Goal: Information Seeking & Learning: Learn about a topic

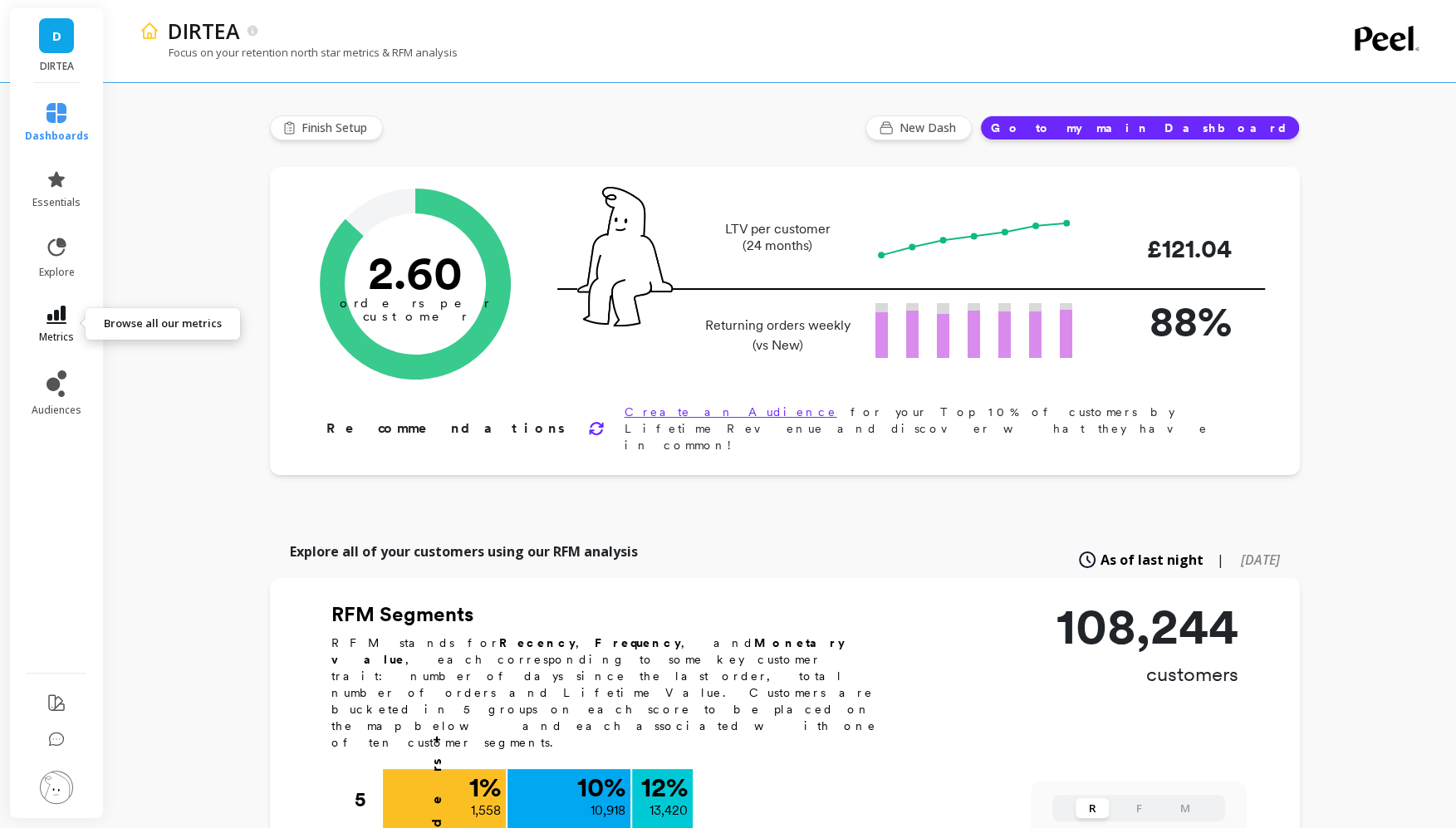
click at [51, 319] on icon at bounding box center [56, 314] width 20 height 18
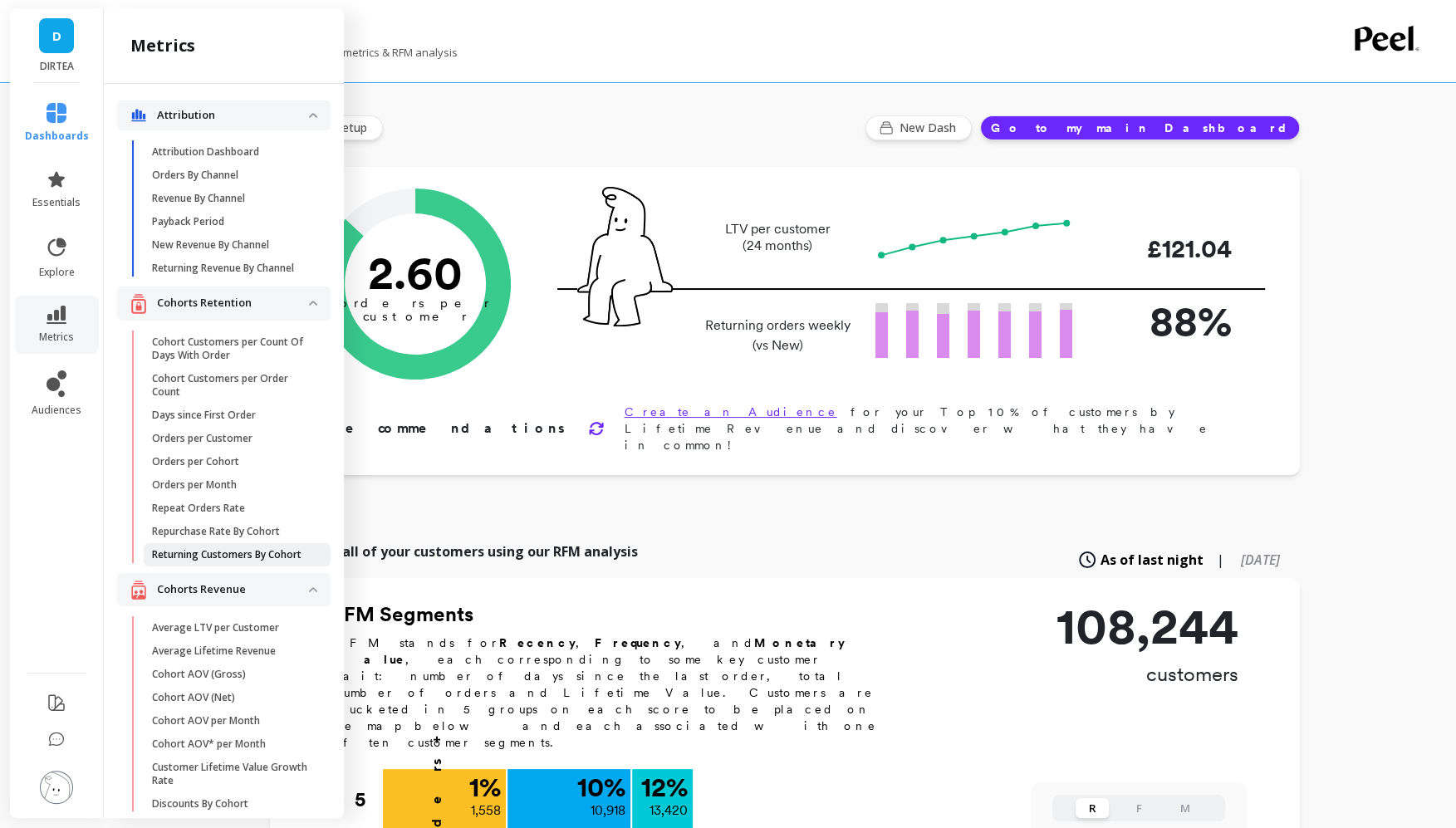
click at [213, 551] on p "Returning Customers By Cohort" at bounding box center [226, 555] width 150 height 14
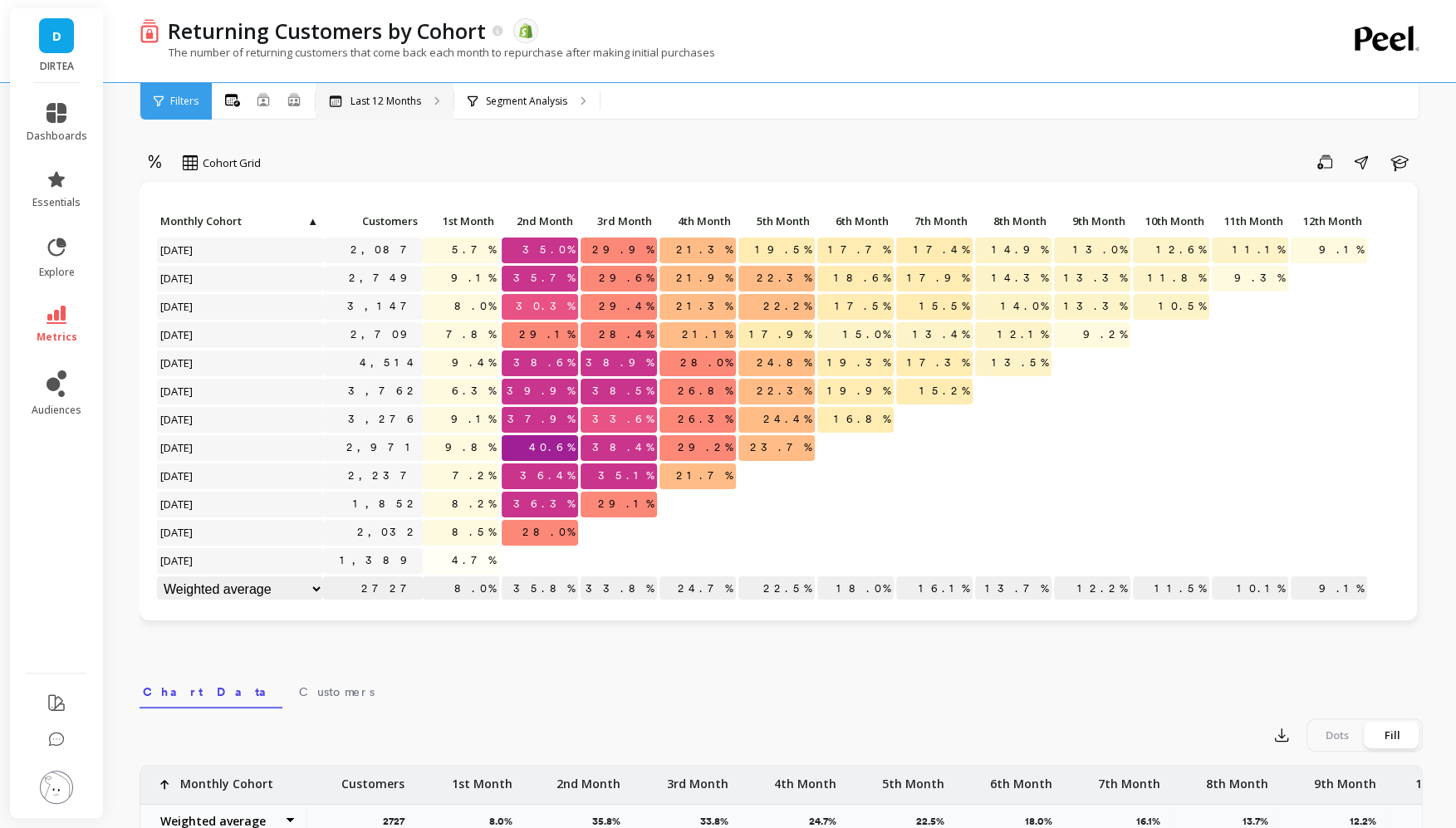
click at [385, 108] on div "Last 12 Months" at bounding box center [384, 101] width 138 height 37
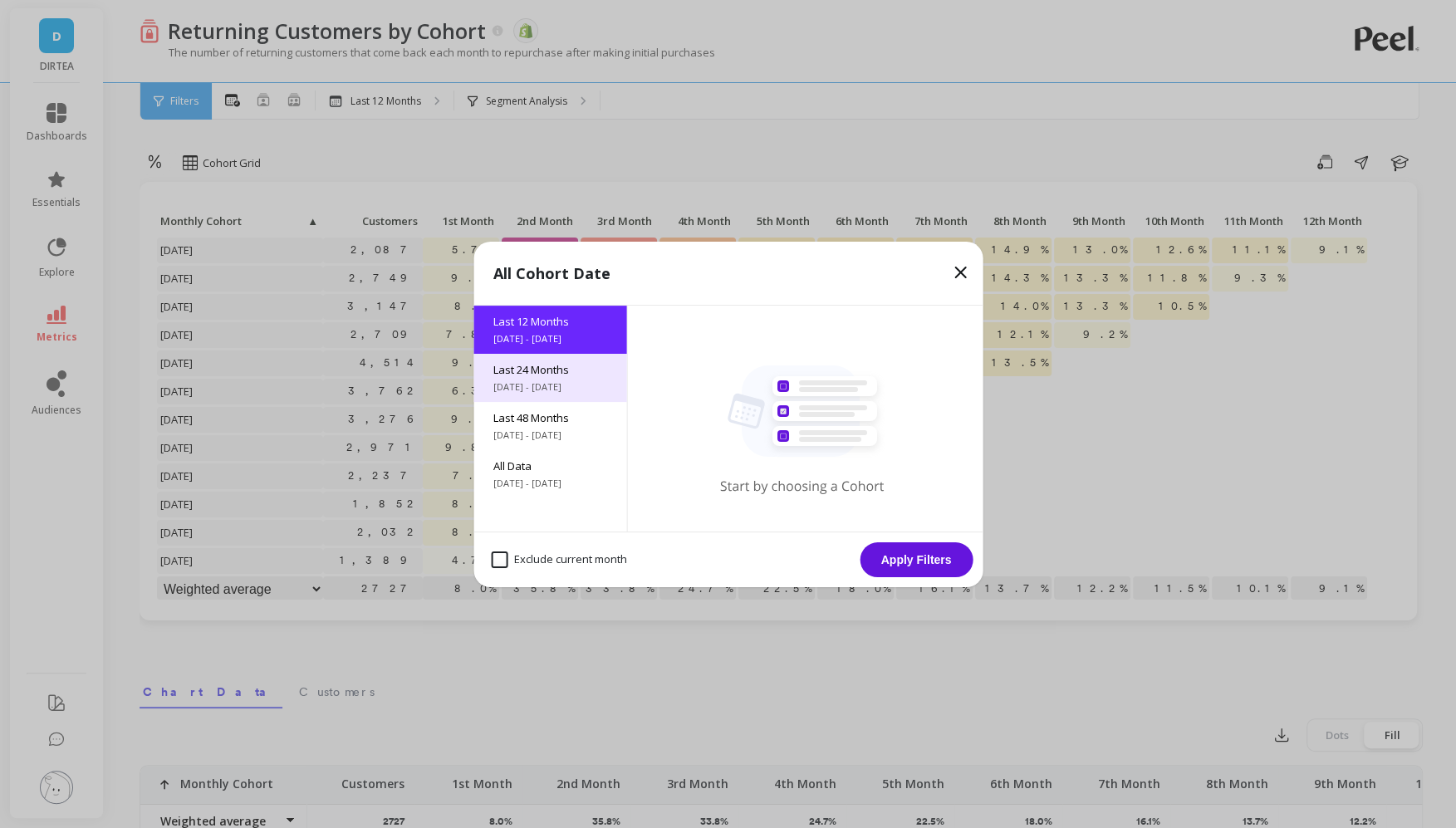
click at [528, 368] on span "Last 24 Months" at bounding box center [550, 370] width 113 height 15
click at [905, 567] on button "Apply Filters" at bounding box center [916, 560] width 113 height 35
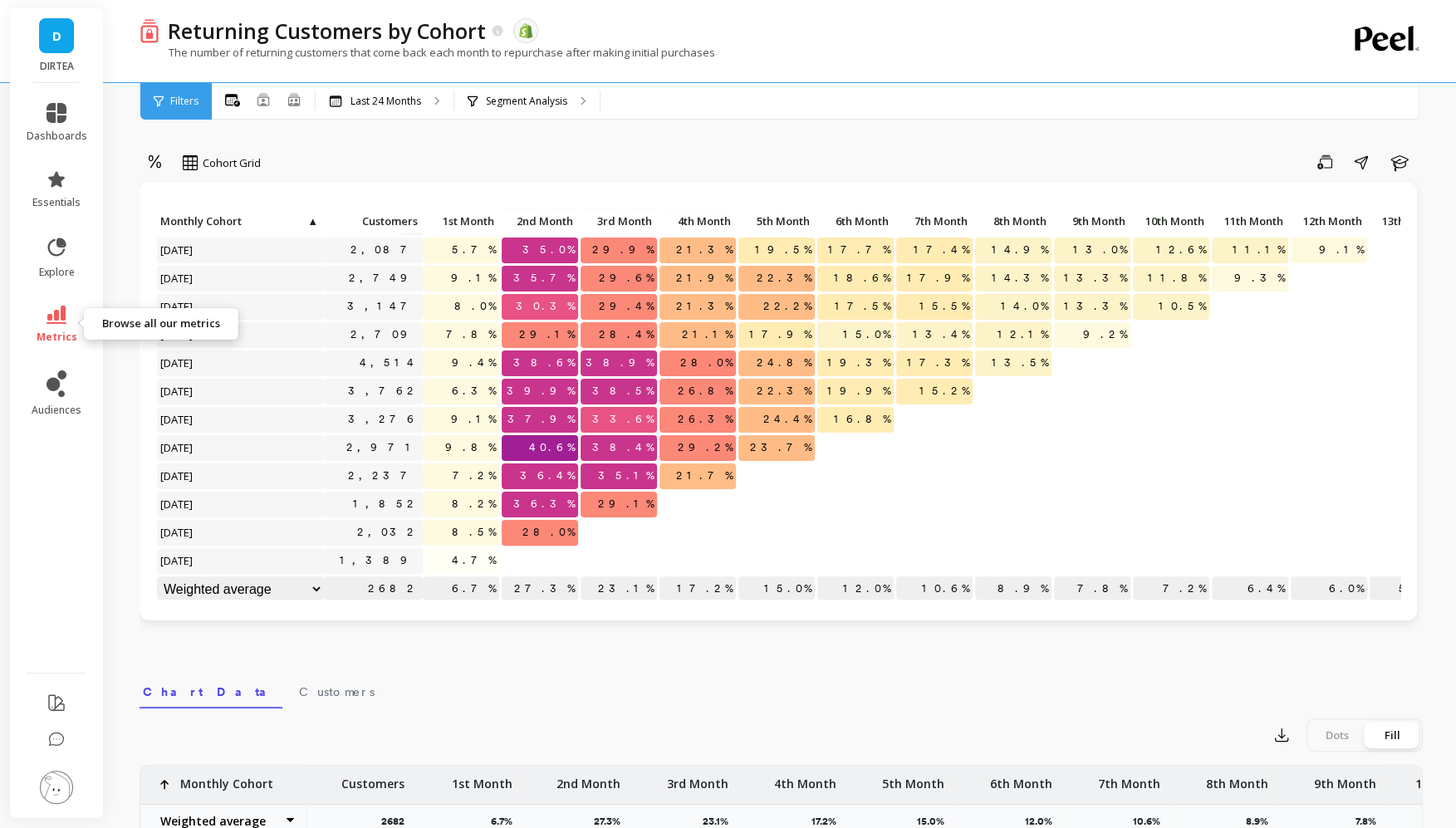
click at [56, 324] on link "metrics" at bounding box center [56, 325] width 61 height 38
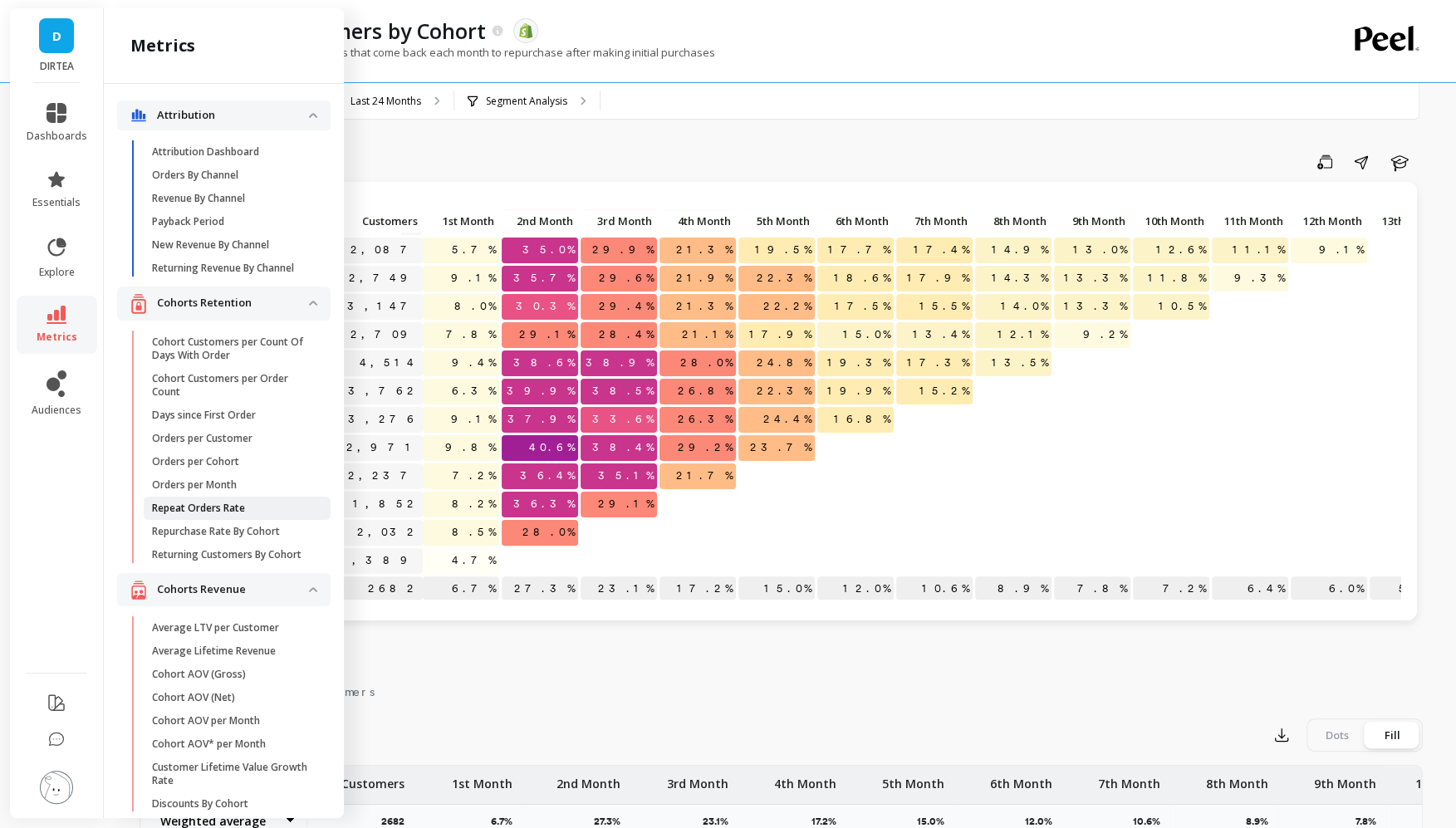
click at [232, 510] on p "Repeat Orders Rate" at bounding box center [198, 508] width 93 height 14
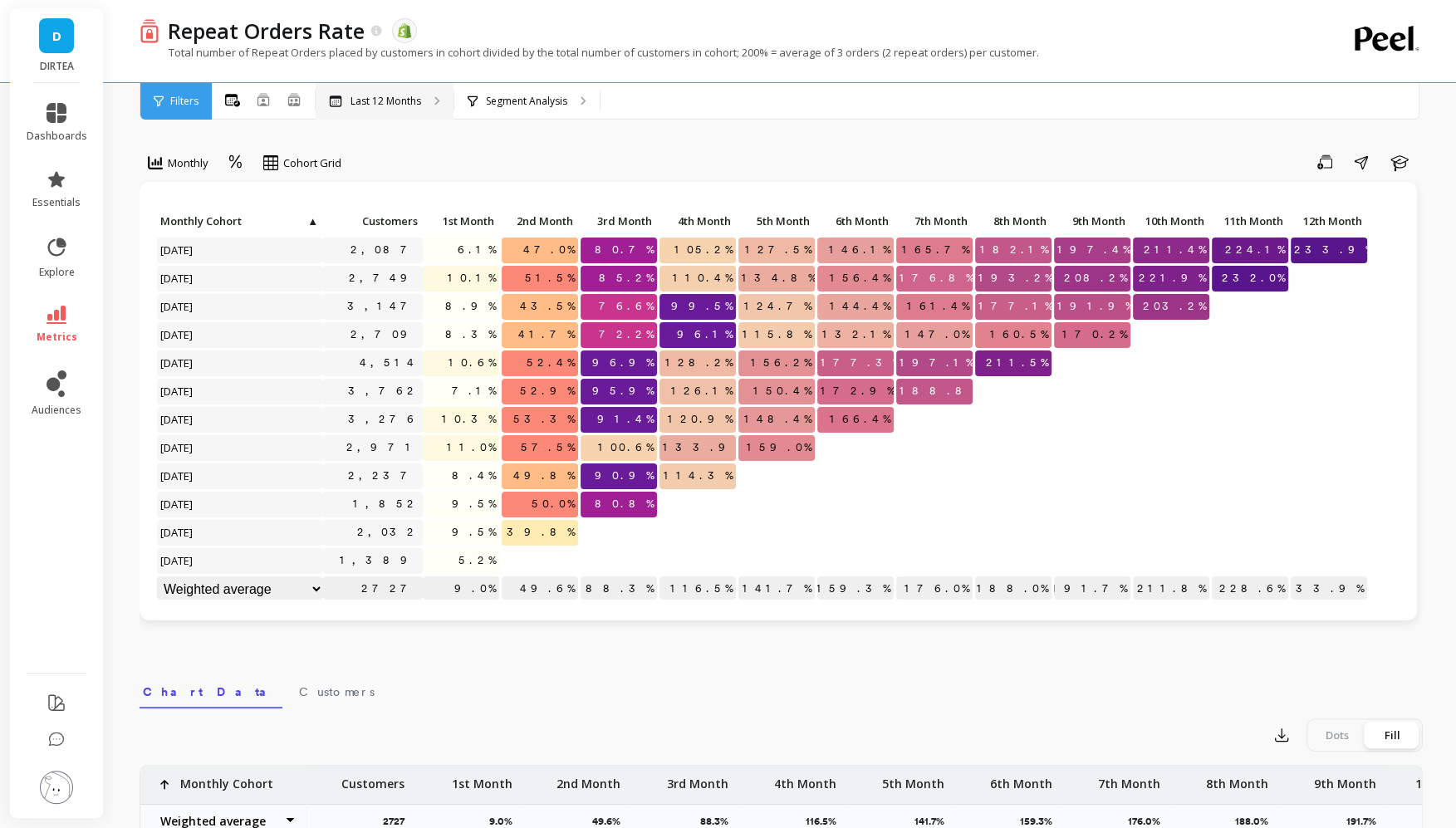
click at [390, 104] on p "Last 12 Months" at bounding box center [385, 102] width 71 height 14
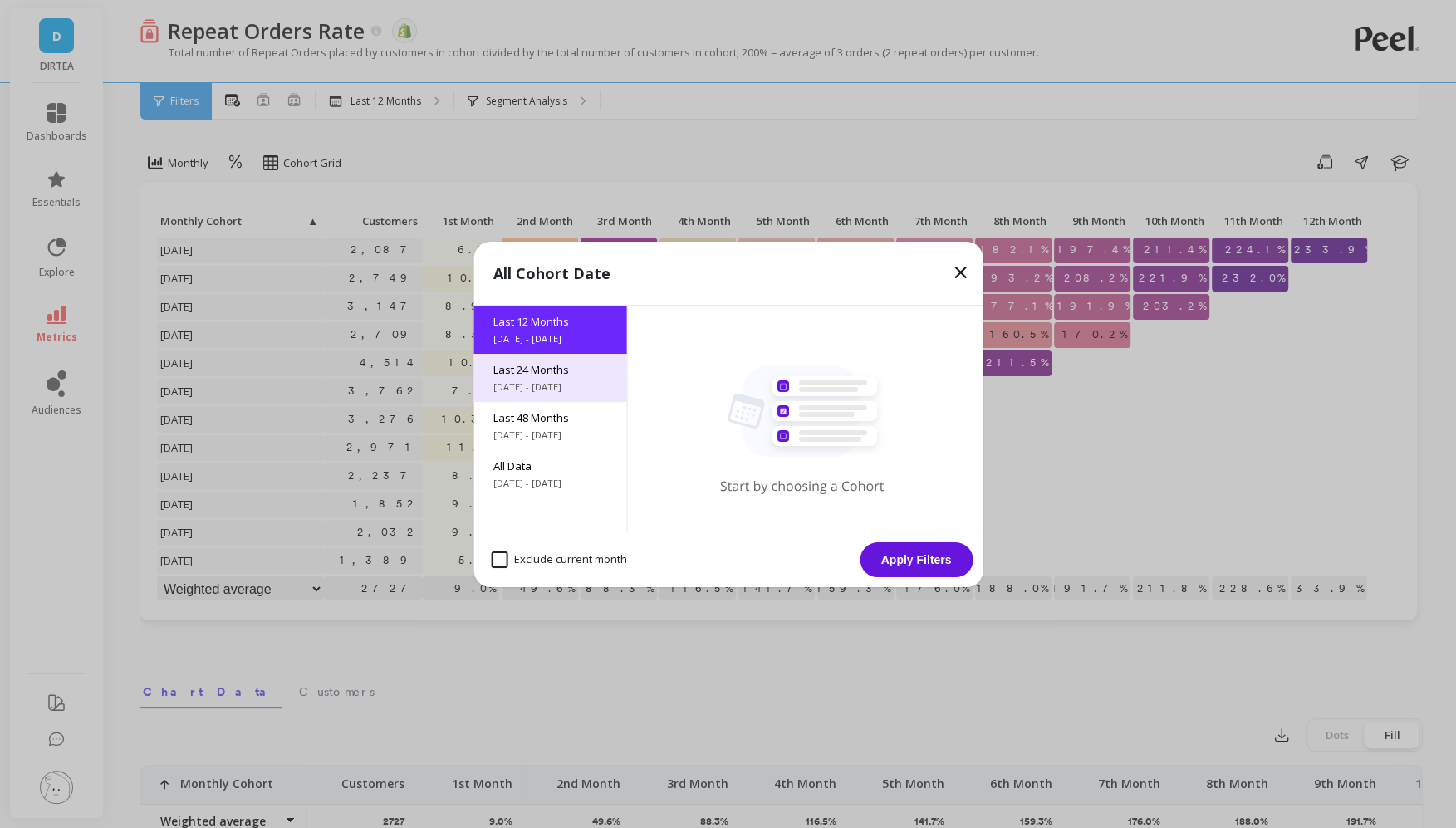
click at [537, 380] on span "[DATE] - [DATE]" at bounding box center [550, 387] width 113 height 14
click at [922, 556] on button "Apply Filters" at bounding box center [916, 560] width 113 height 35
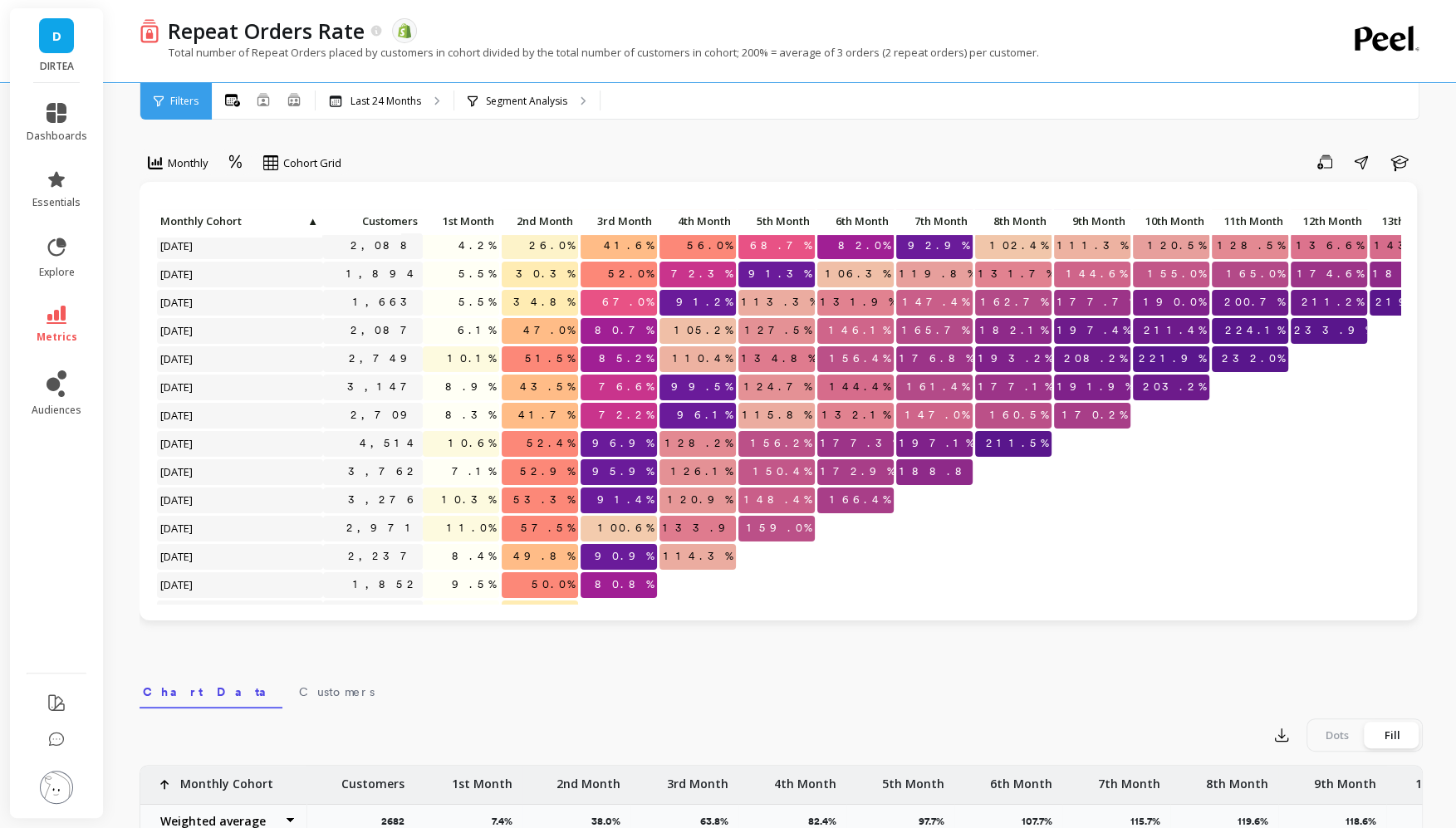
scroll to position [339, 0]
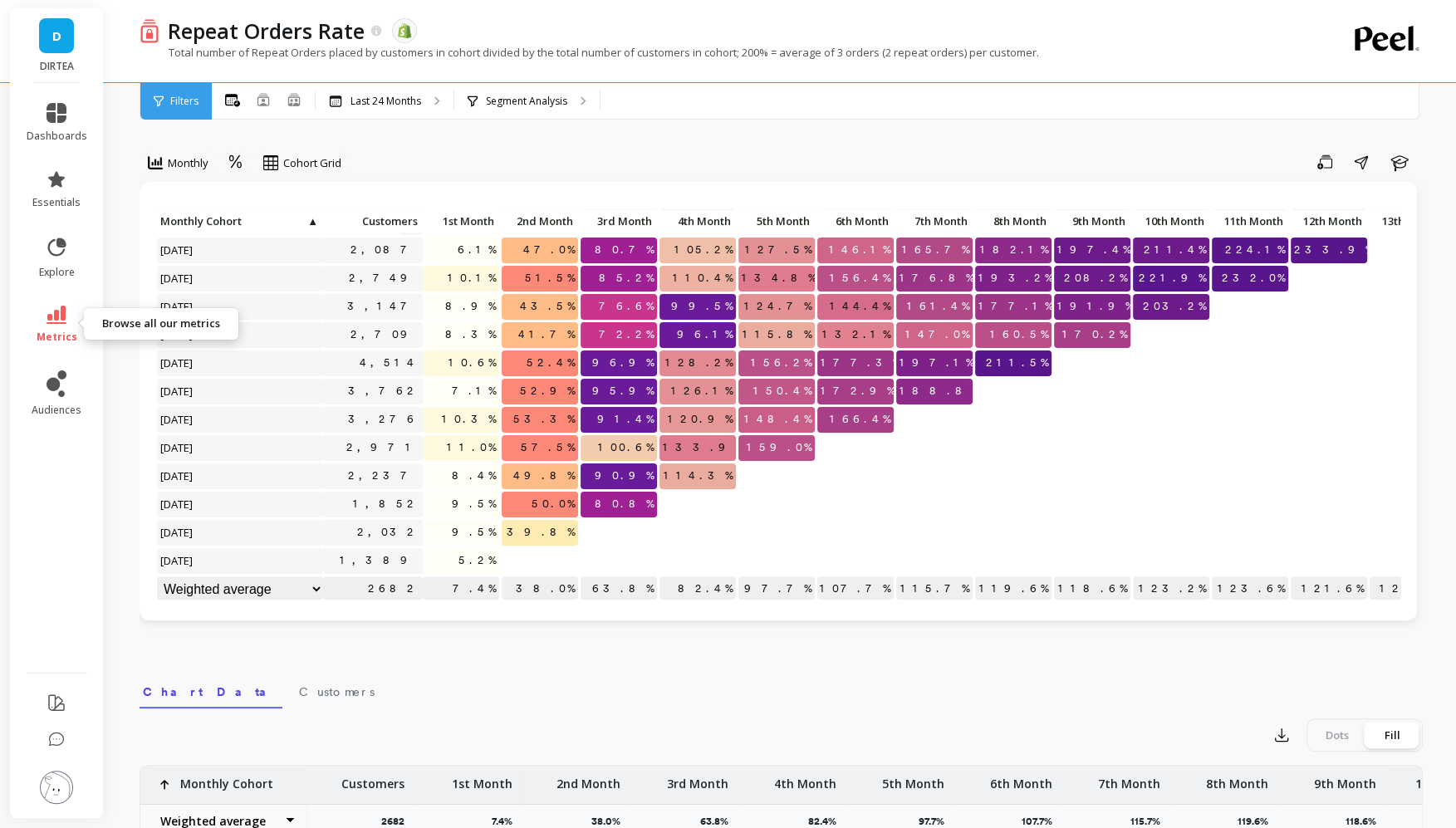
click at [57, 332] on span "metrics" at bounding box center [57, 338] width 41 height 14
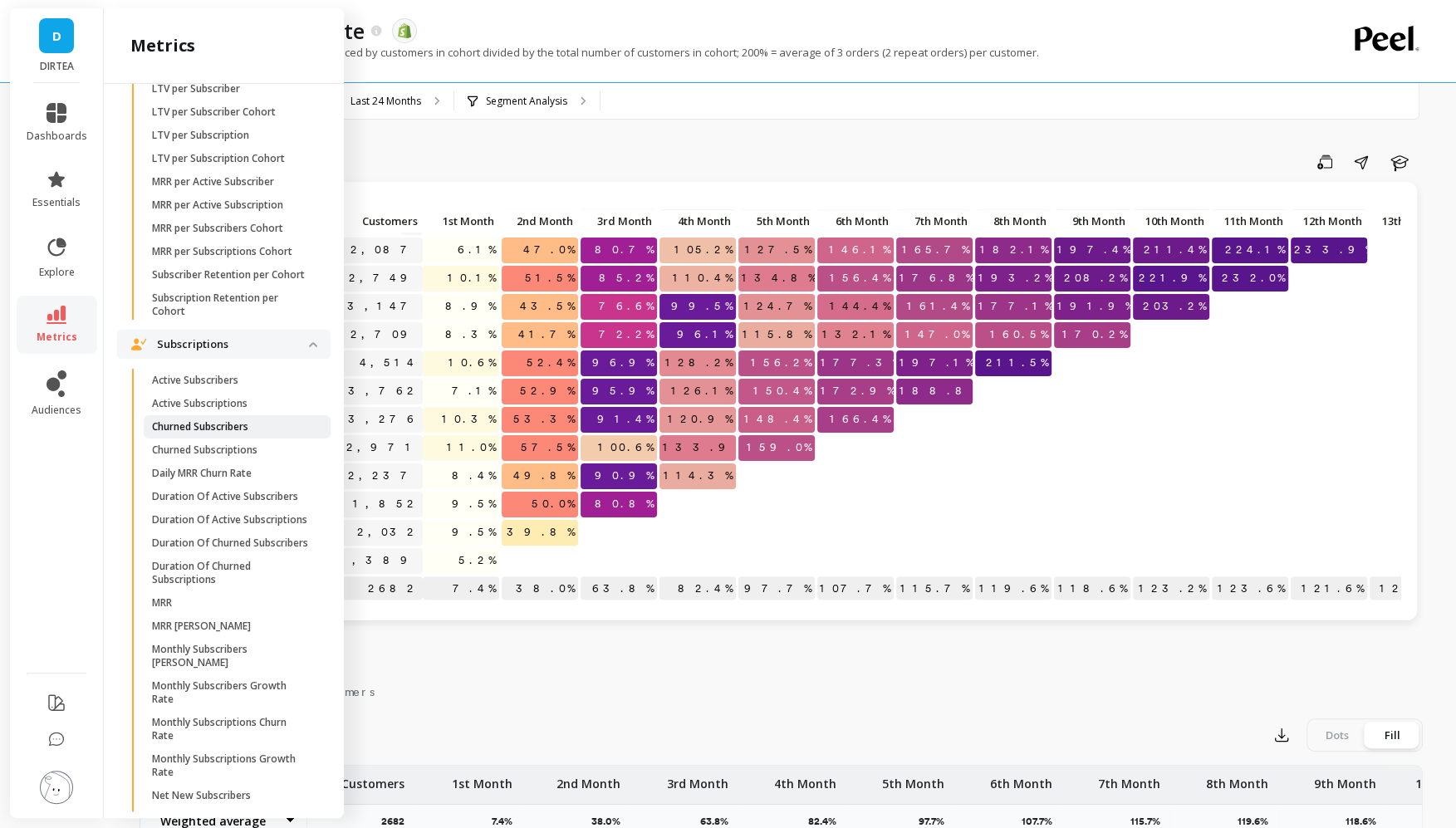
scroll to position [4177, 0]
click at [231, 420] on p "Churned Subscribers" at bounding box center [200, 422] width 97 height 14
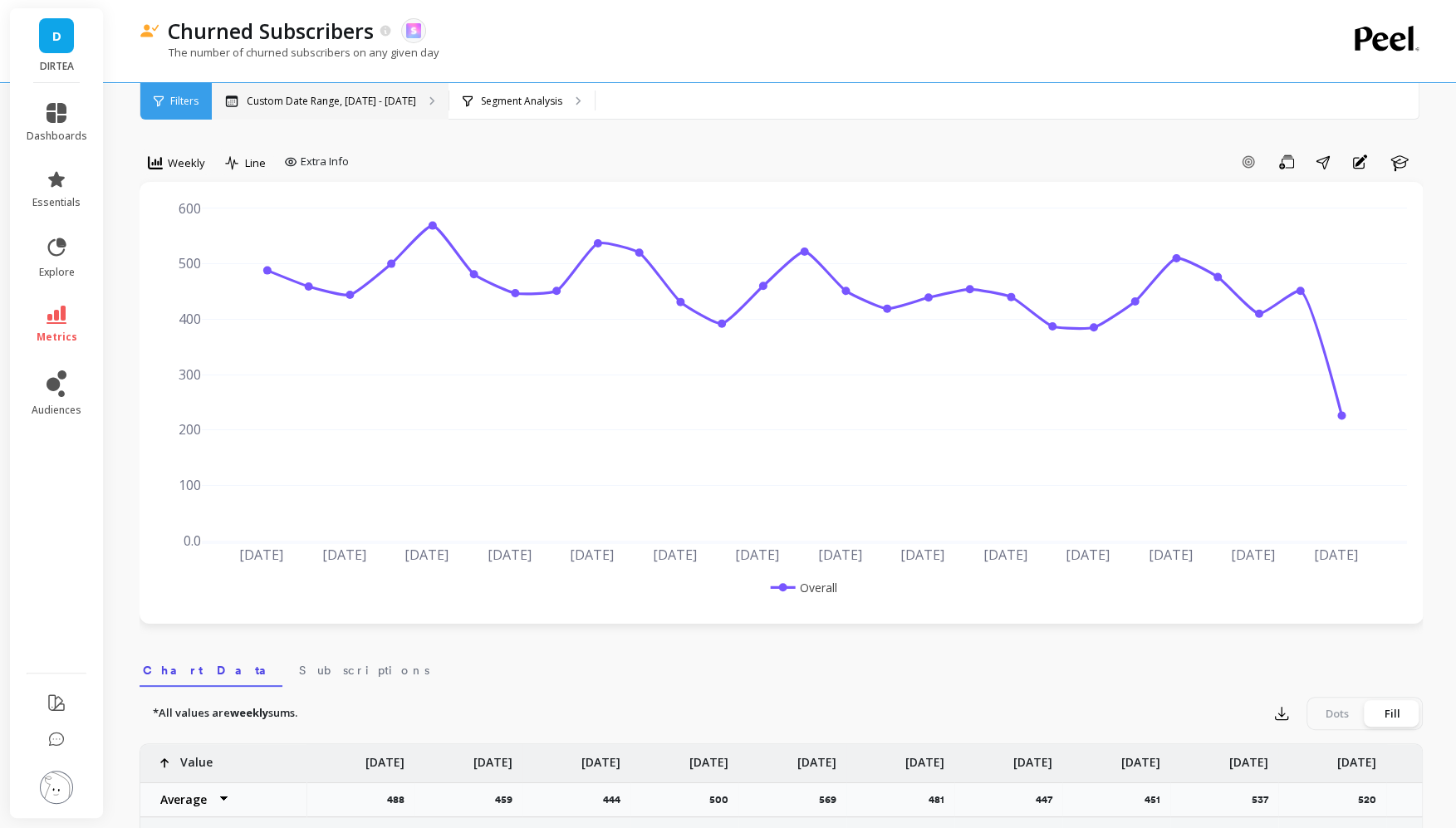
click at [311, 103] on p "Custom Date Range, [DATE] - [DATE]" at bounding box center [332, 102] width 169 height 14
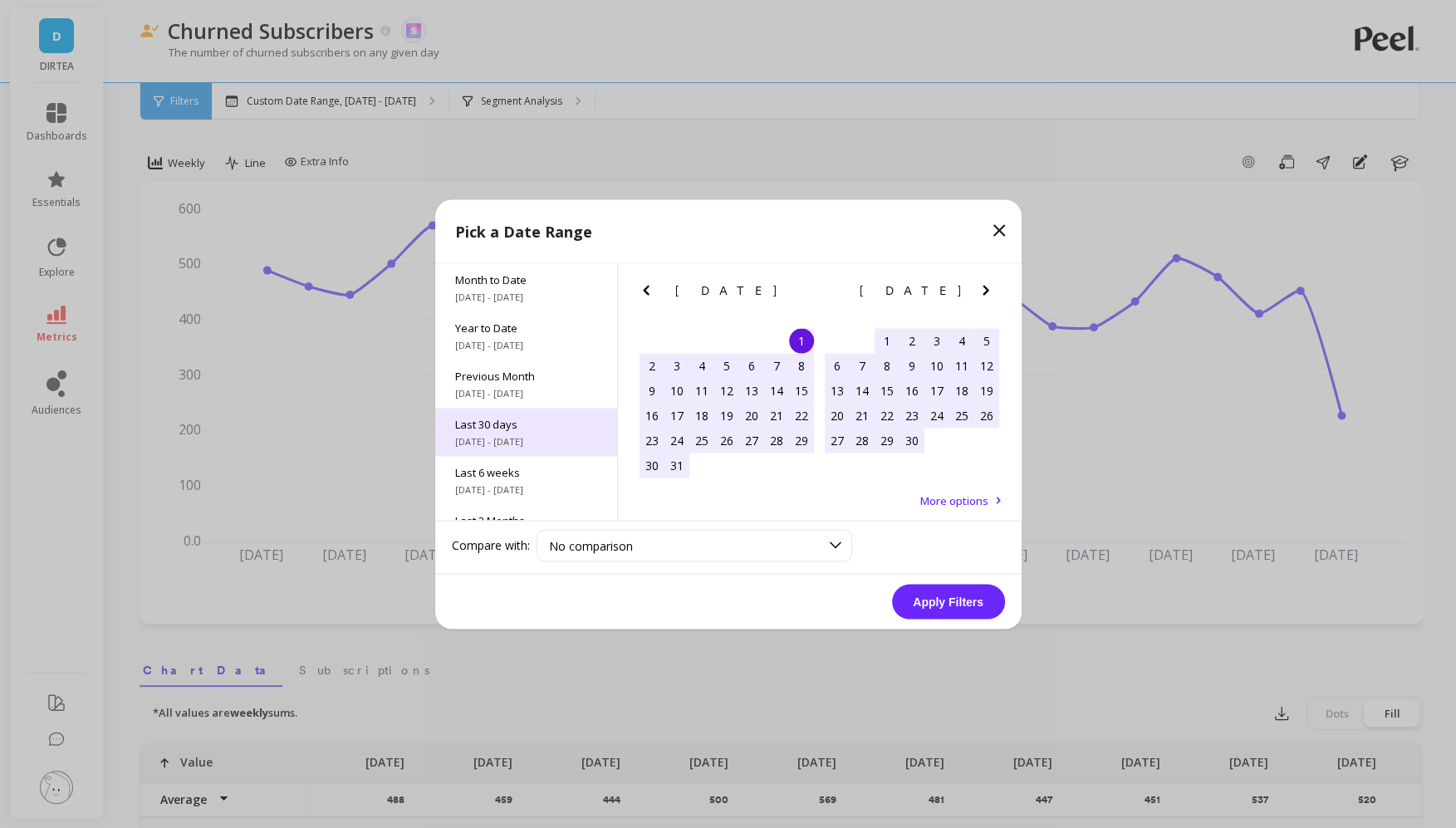
scroll to position [225, 0]
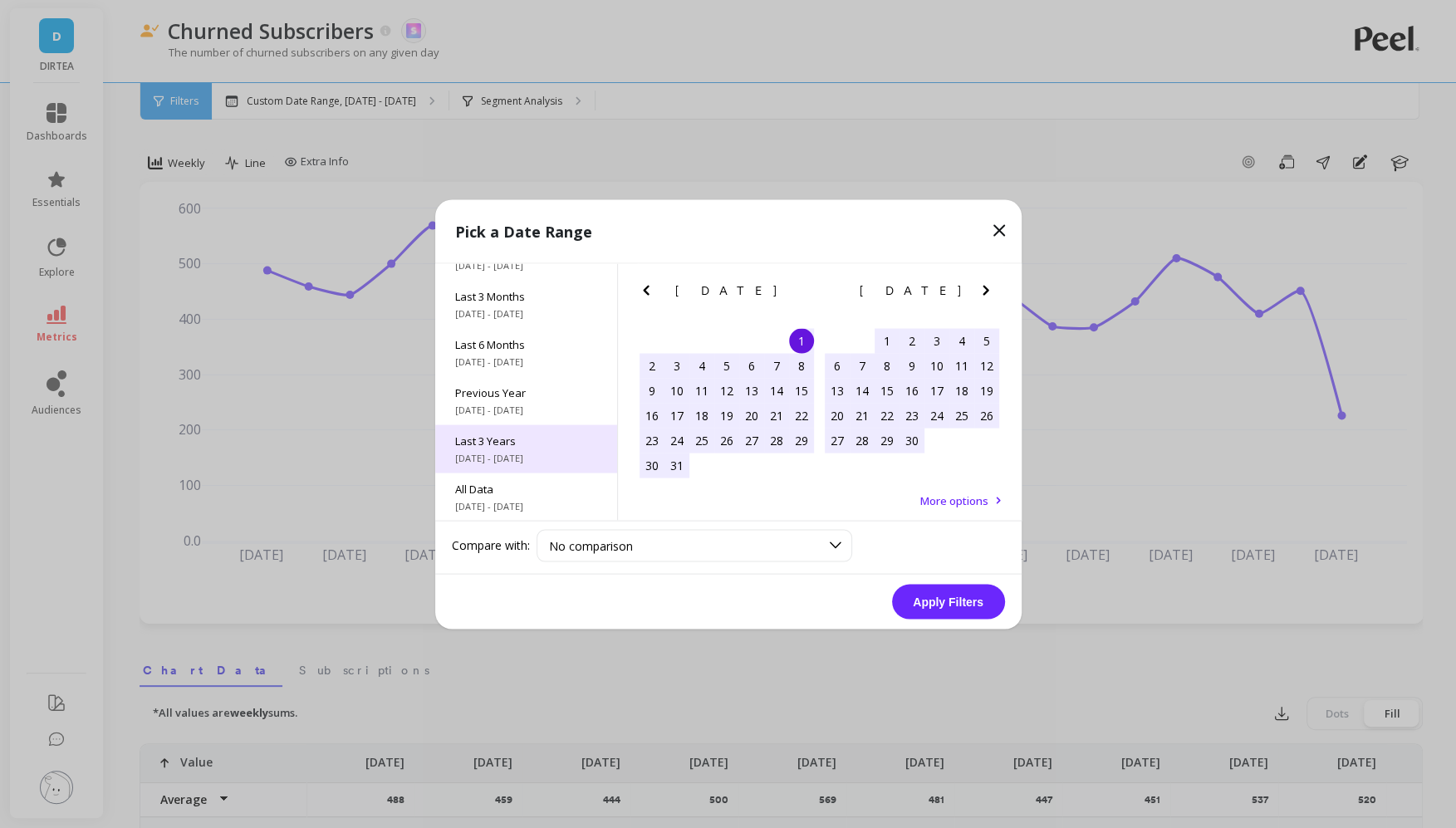
click at [520, 443] on span "Last 3 Years" at bounding box center [526, 441] width 142 height 15
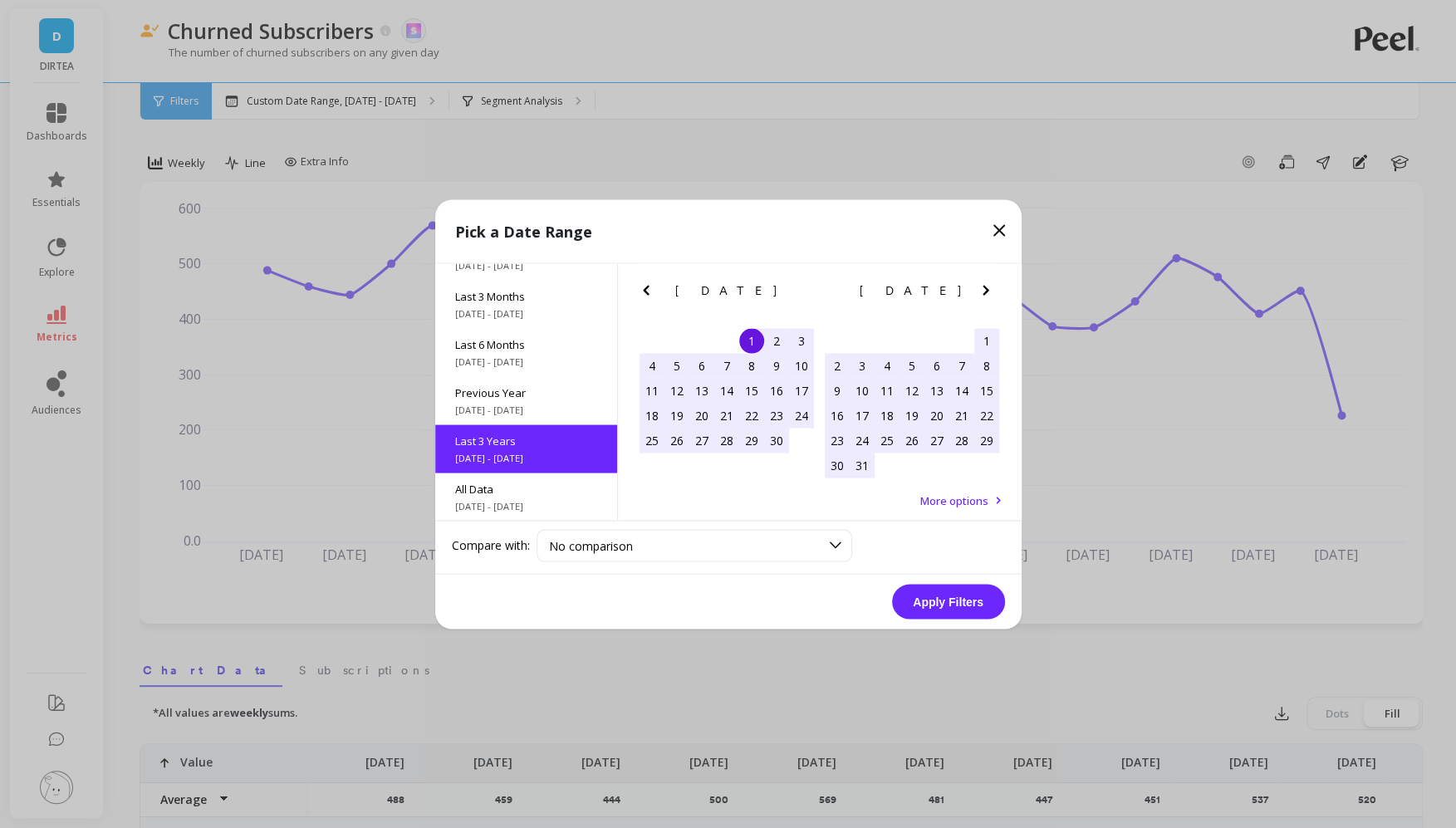
scroll to position [0, 0]
click at [961, 604] on button "Apply Filters" at bounding box center [948, 602] width 113 height 35
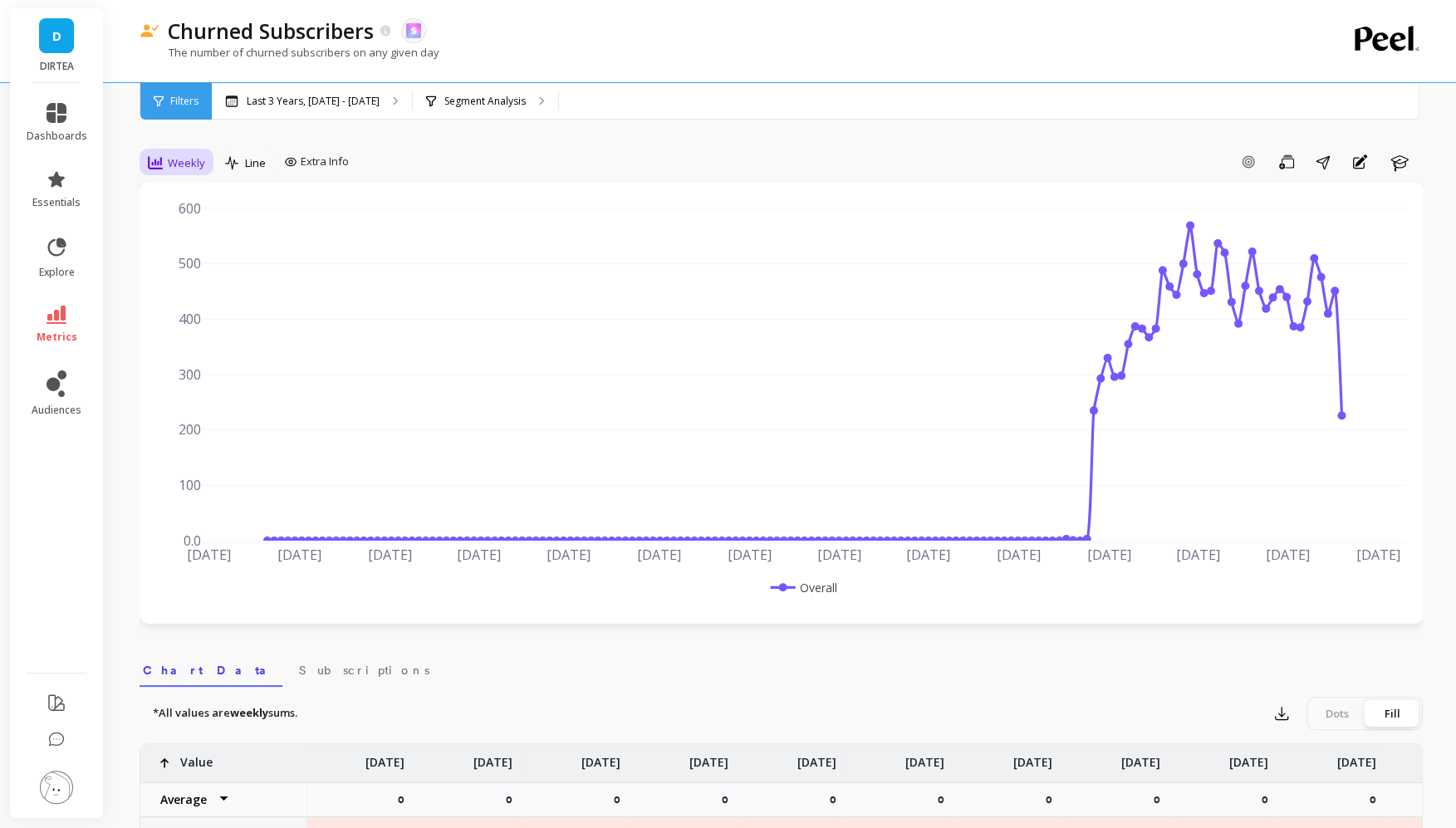
click at [179, 150] on div "Weekly" at bounding box center [176, 162] width 68 height 28
click at [177, 296] on div "Monthly" at bounding box center [201, 295] width 95 height 15
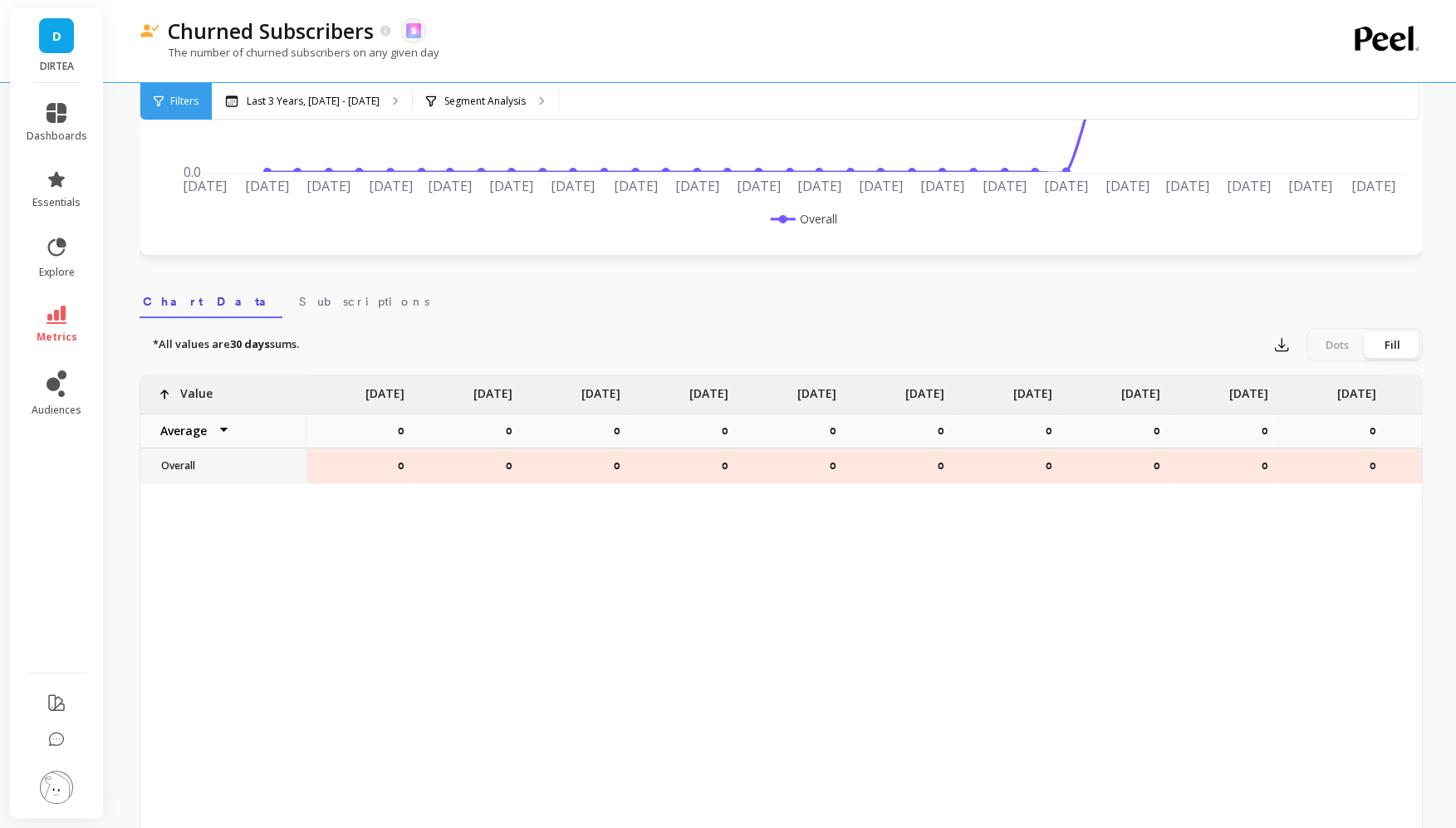
scroll to position [384, 0]
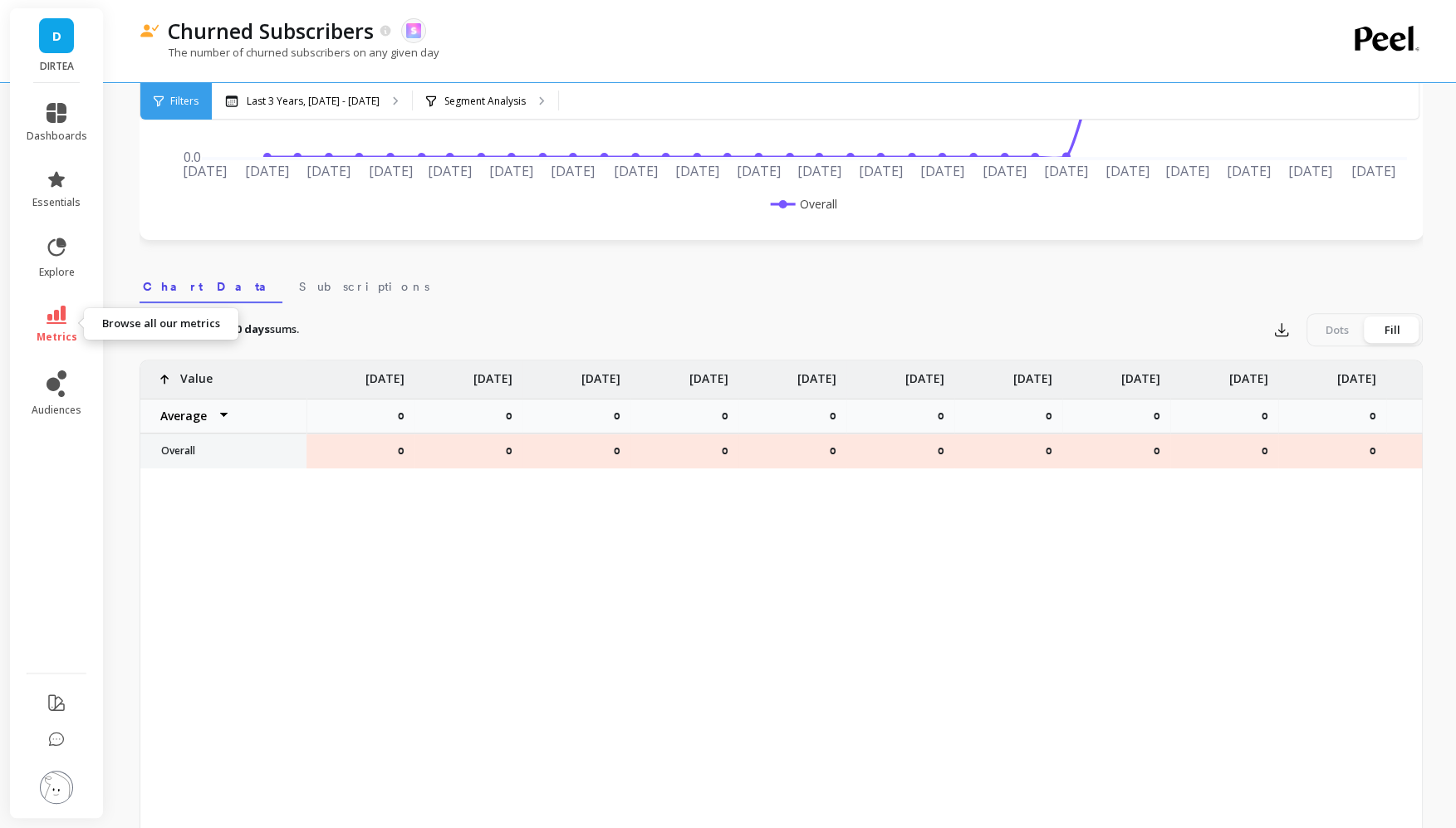
click at [55, 335] on span "metrics" at bounding box center [57, 338] width 41 height 14
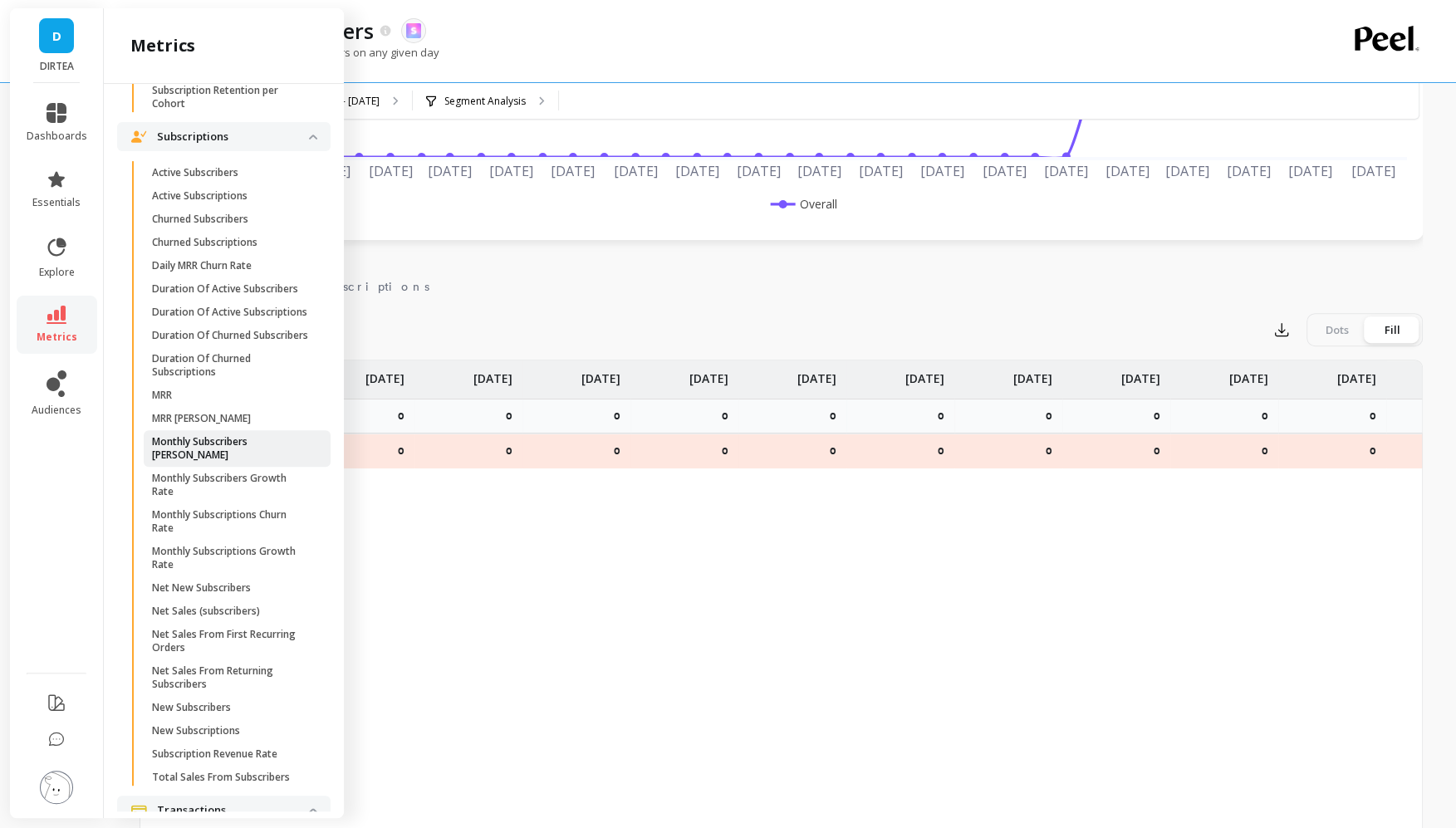
scroll to position [4386, 0]
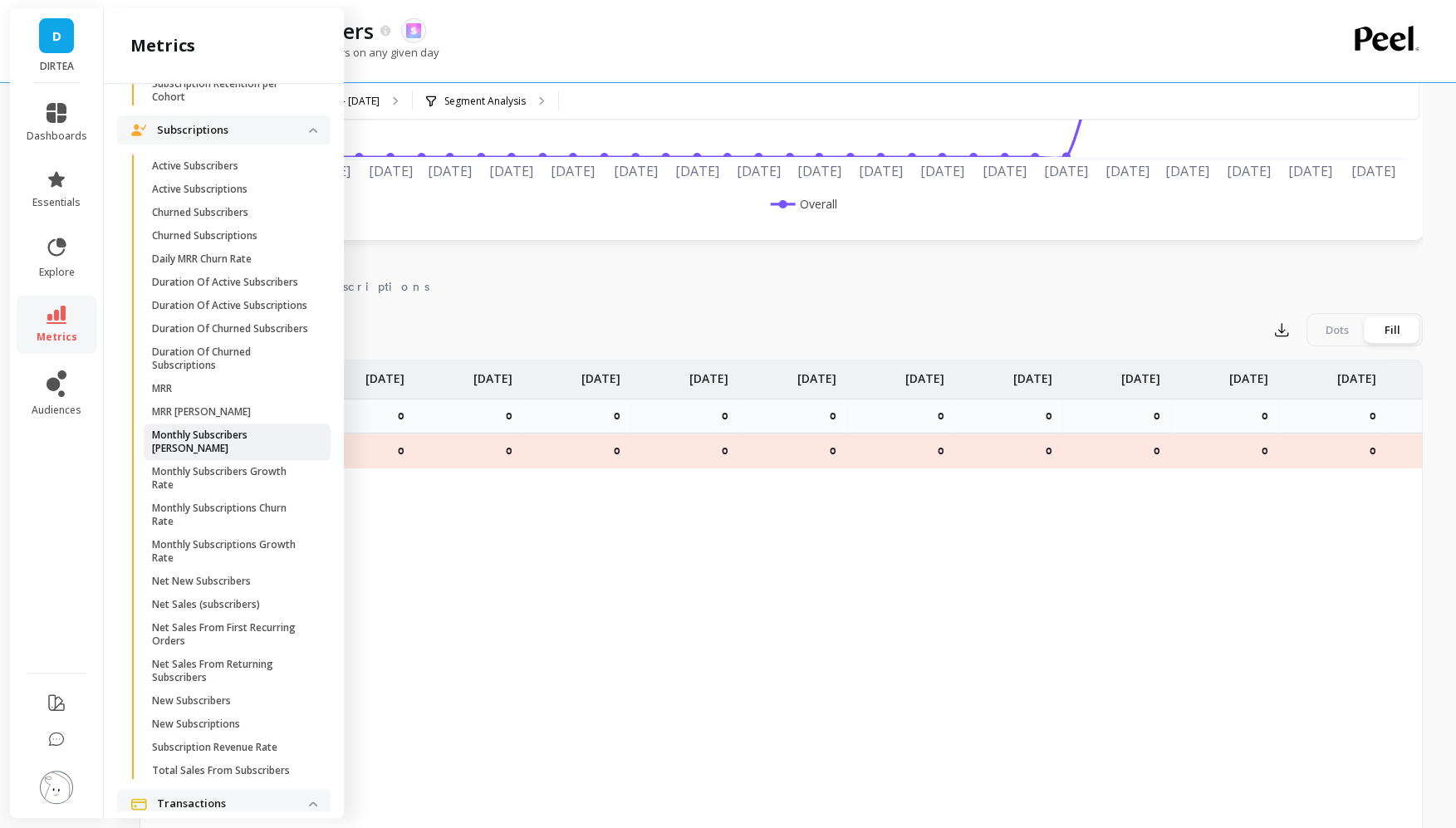
click at [255, 447] on p "Monthly Subscribers [PERSON_NAME]" at bounding box center [232, 442] width 159 height 26
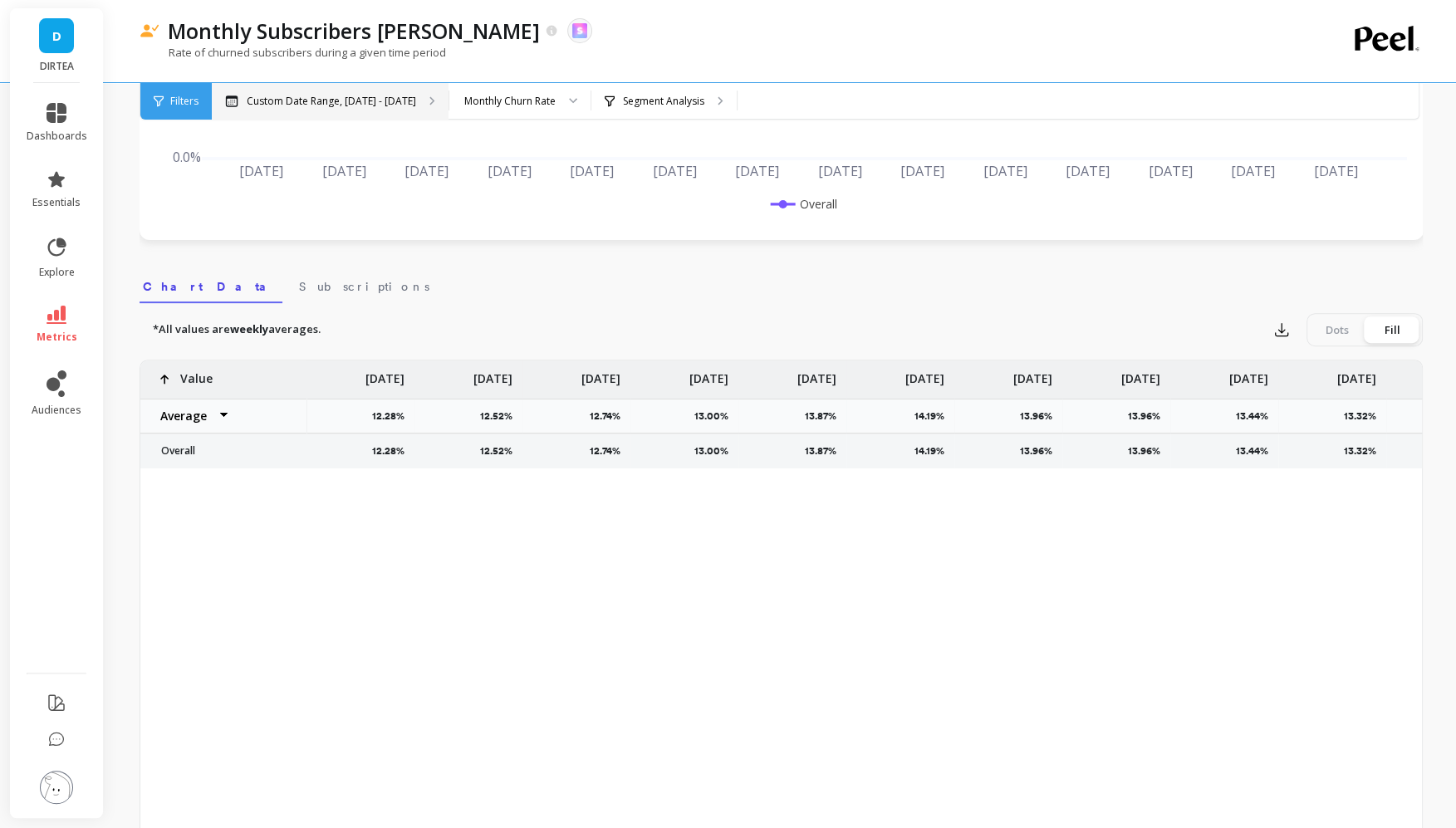
click at [334, 97] on p "Custom Date Range, [DATE] - [DATE]" at bounding box center [332, 102] width 169 height 14
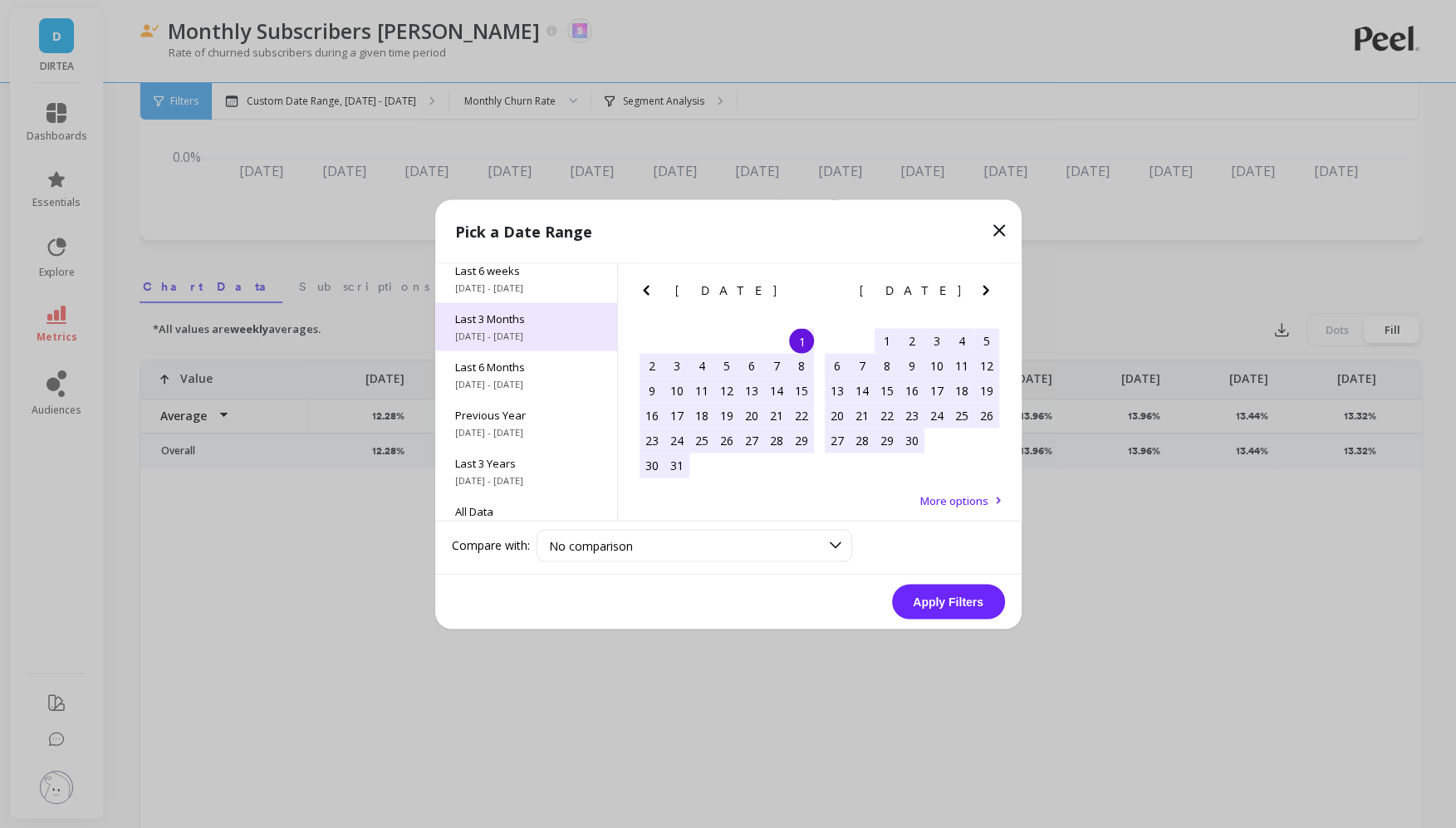
scroll to position [225, 0]
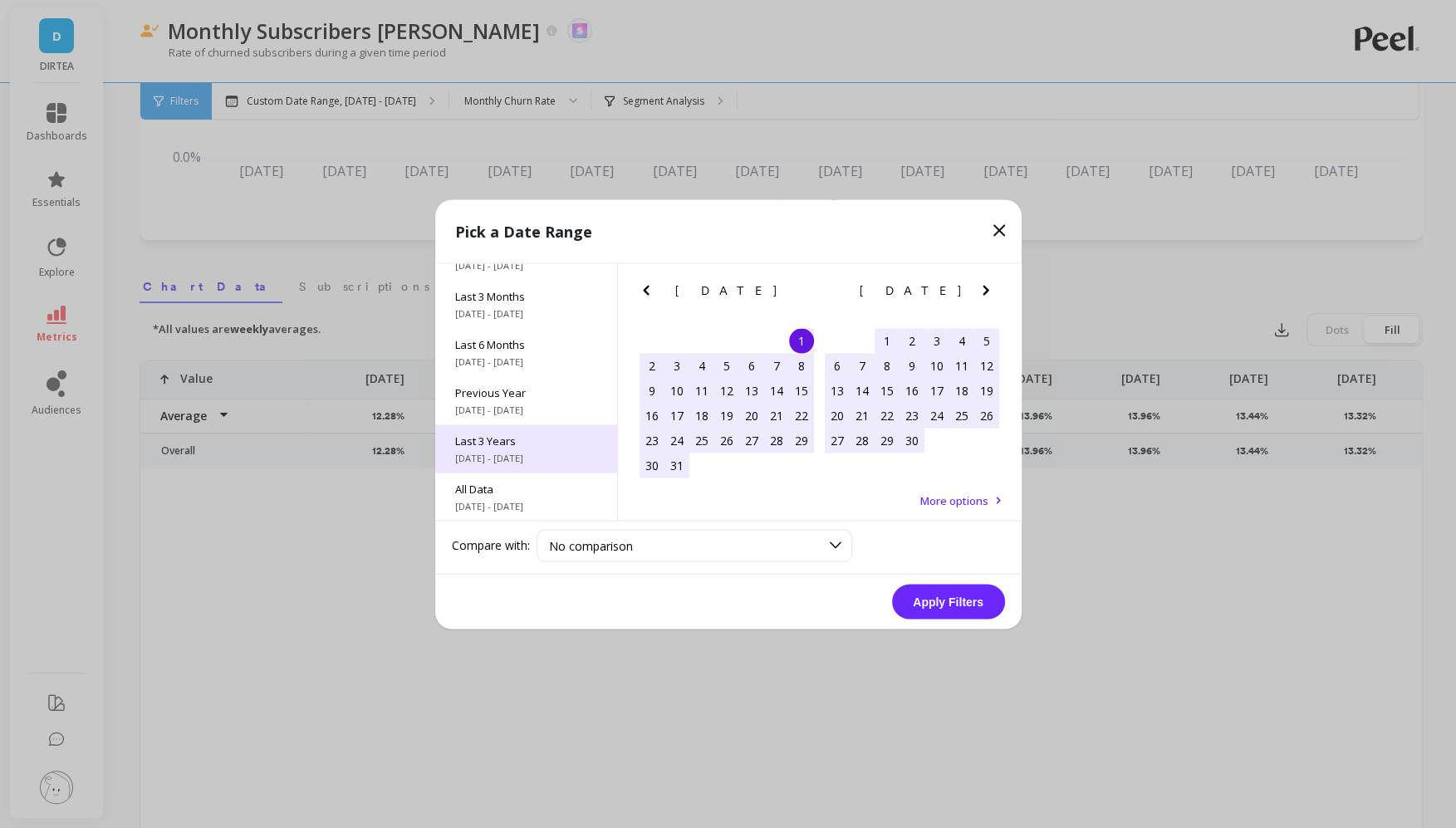
click at [502, 443] on span "Last 3 Years" at bounding box center [526, 441] width 142 height 15
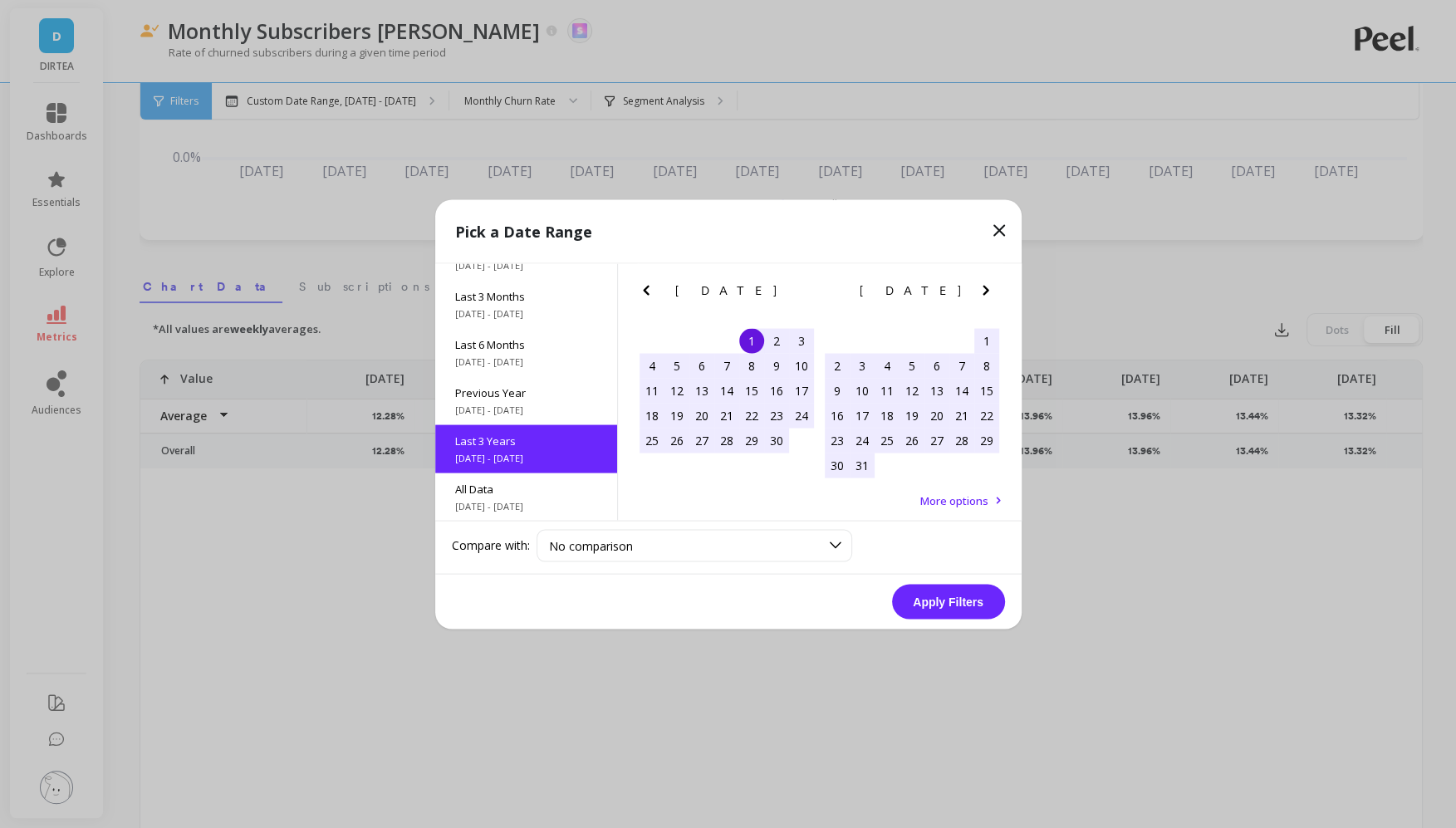
scroll to position [0, 0]
click at [959, 614] on button "Apply Filters" at bounding box center [948, 602] width 113 height 35
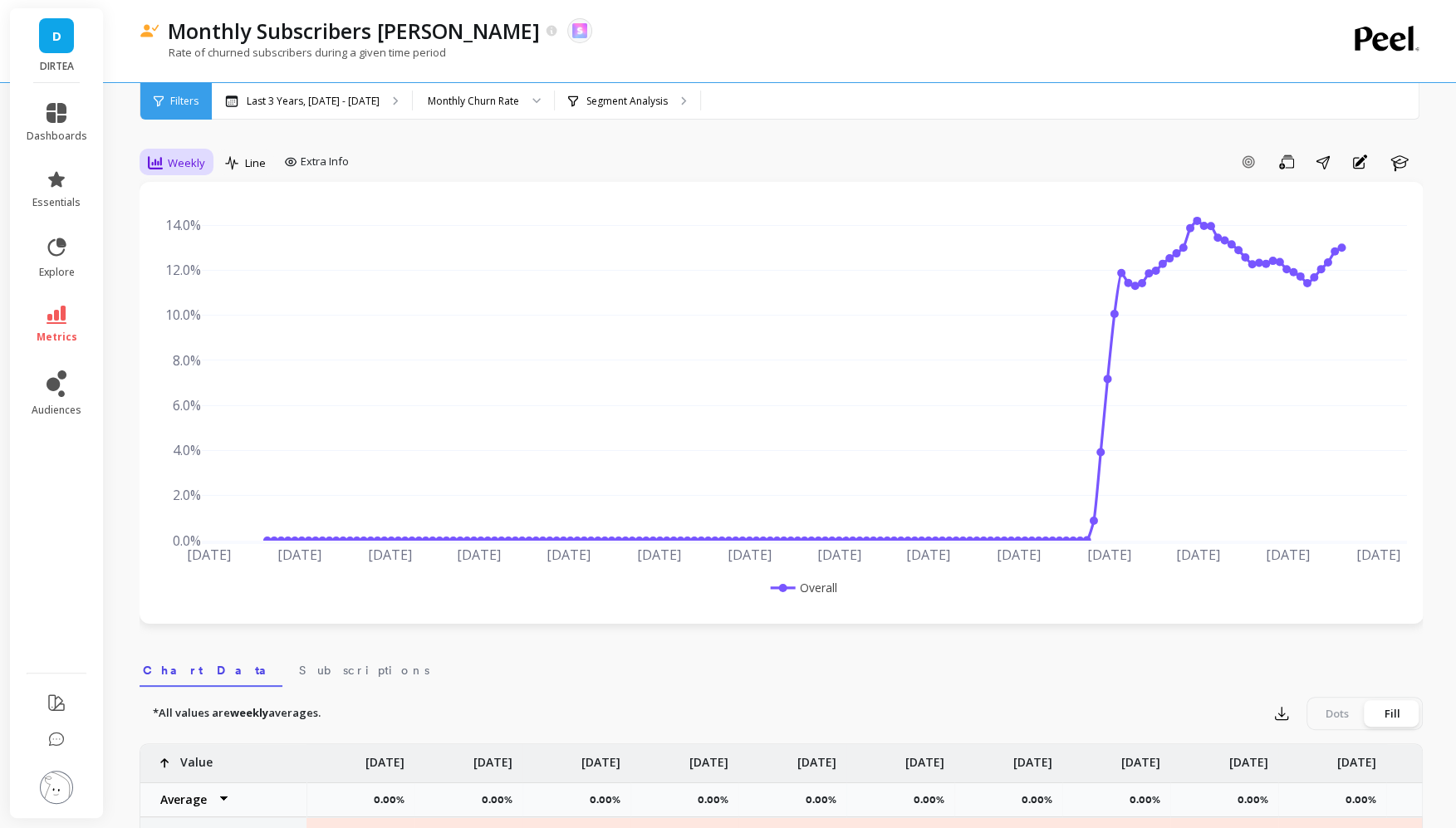
click at [190, 159] on span "Weekly" at bounding box center [186, 163] width 38 height 15
click at [191, 290] on div "Monthly" at bounding box center [201, 295] width 95 height 15
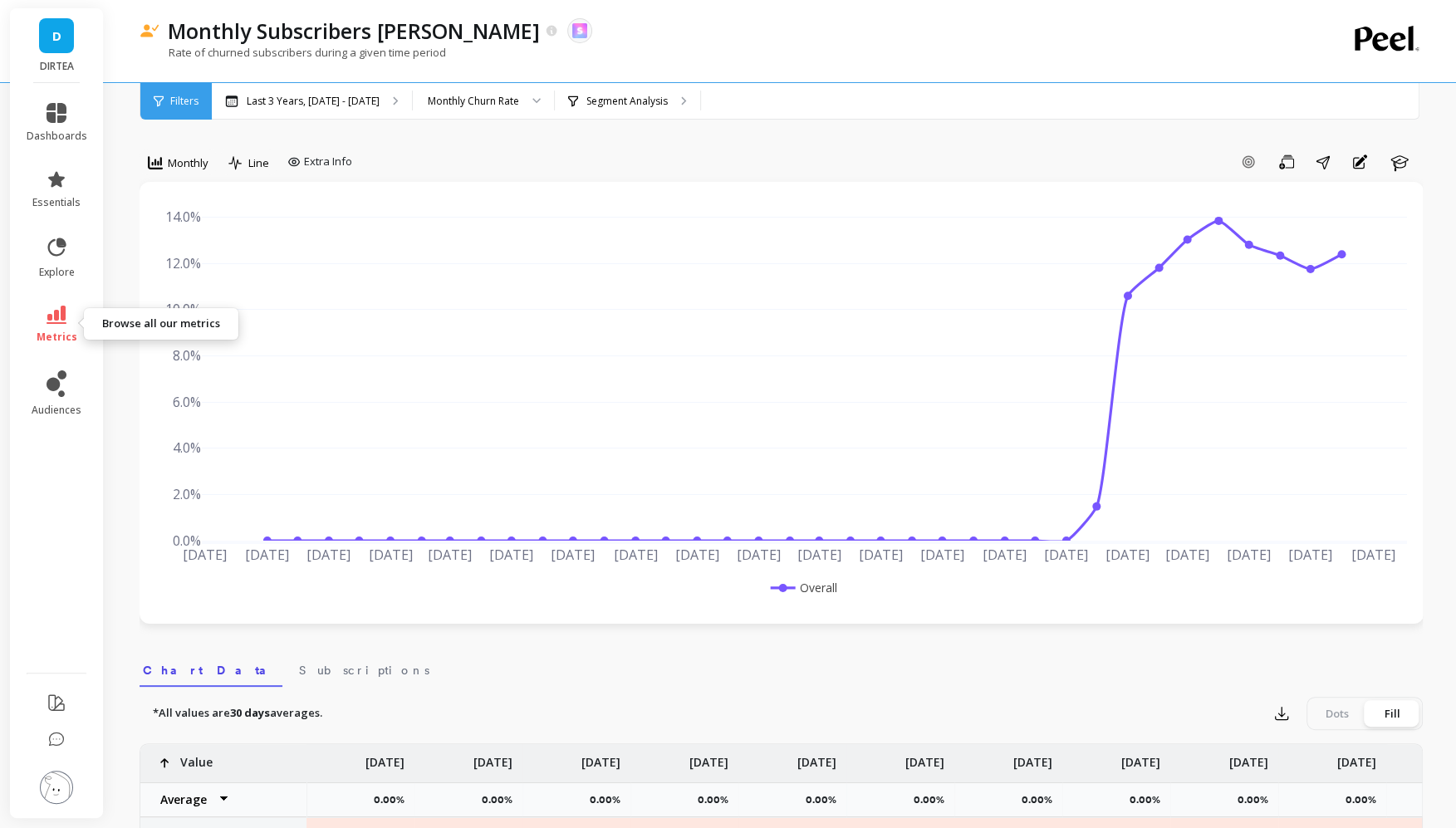
click at [62, 315] on icon at bounding box center [56, 314] width 20 height 18
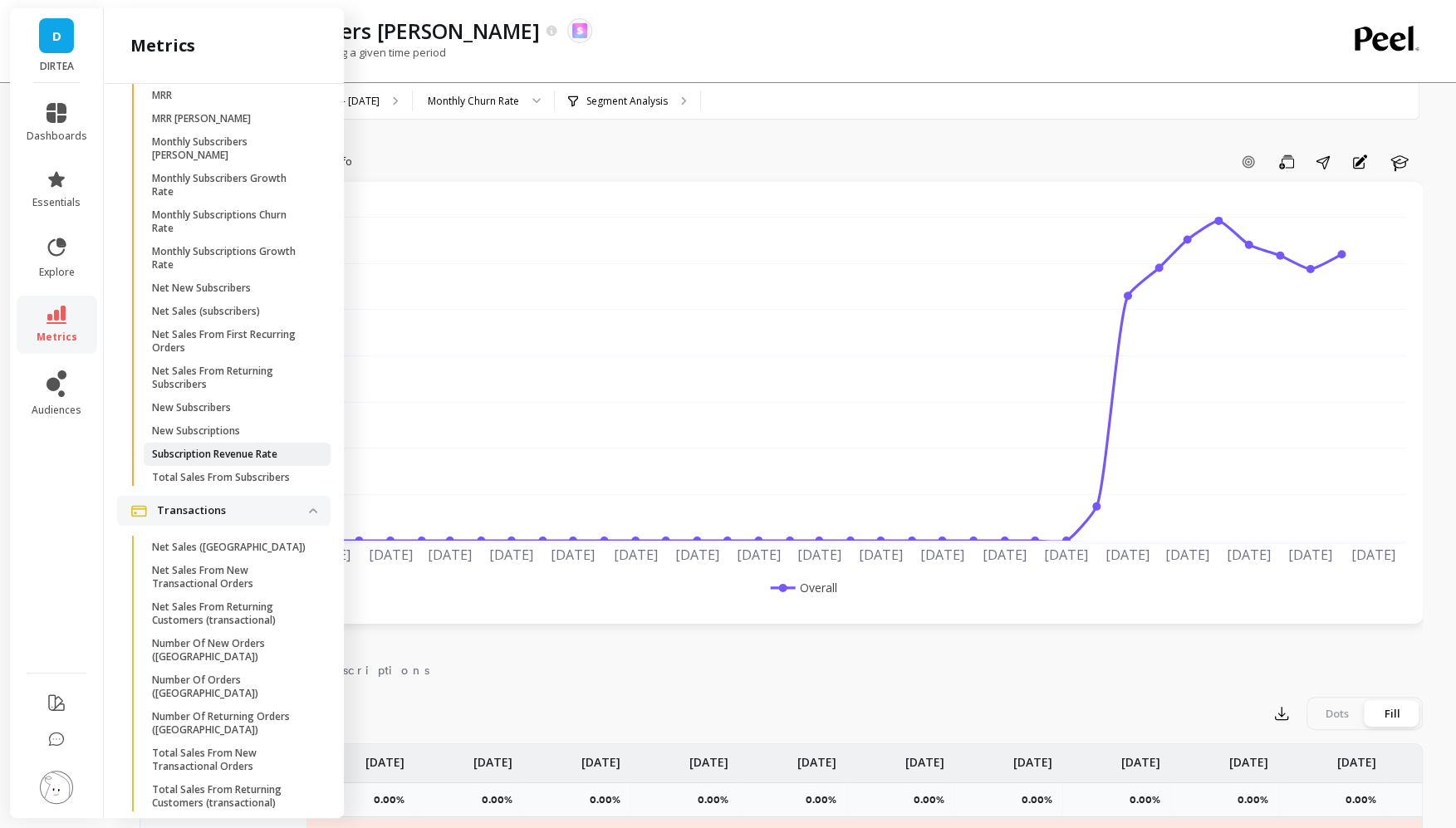
scroll to position [4698, 0]
